Goal: Information Seeking & Learning: Learn about a topic

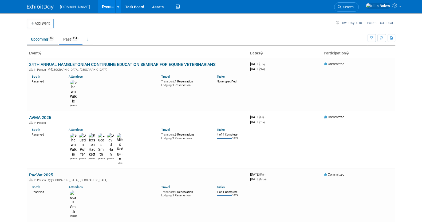
click at [31, 34] on link "Upcoming 19" at bounding box center [42, 39] width 31 height 10
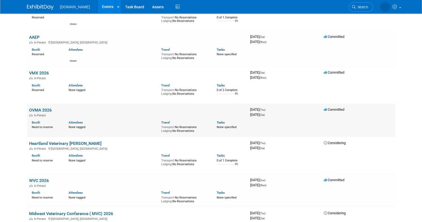
scroll to position [583, 0]
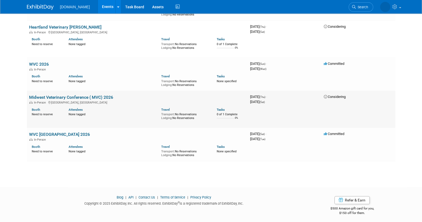
click at [48, 95] on link "Midwest Veterinary Conference ( MVC) 2026" at bounding box center [71, 97] width 84 height 5
click at [76, 95] on link "Midwest Veterinary Conference ( MVC) 2026" at bounding box center [71, 97] width 84 height 5
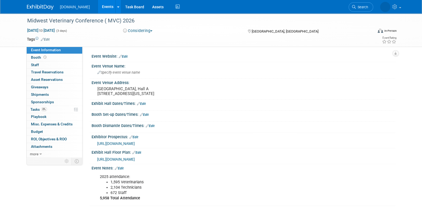
click at [135, 158] on span "https://www.mvcinfo.org/partners/floorplan.html" at bounding box center [116, 159] width 38 height 4
click at [135, 158] on span "[URL][DOMAIN_NAME]" at bounding box center [116, 159] width 38 height 4
